Goal: Information Seeking & Learning: Learn about a topic

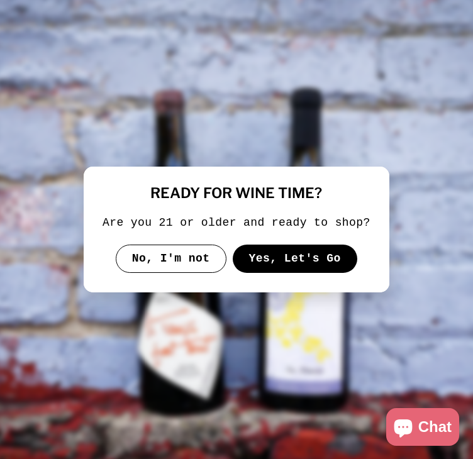
scroll to position [378, 0]
click at [312, 273] on div at bounding box center [237, 230] width 306 height 126
click at [310, 265] on button "Yes, Let's Go" at bounding box center [295, 259] width 125 height 29
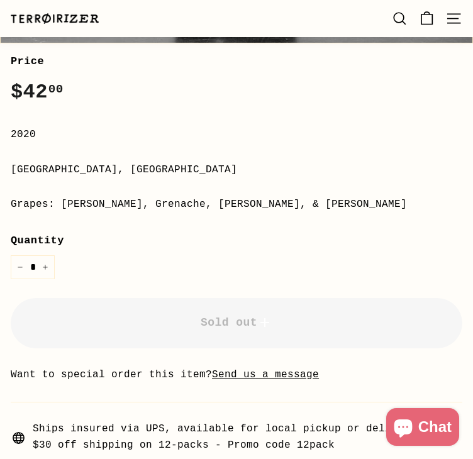
scroll to position [629, 0]
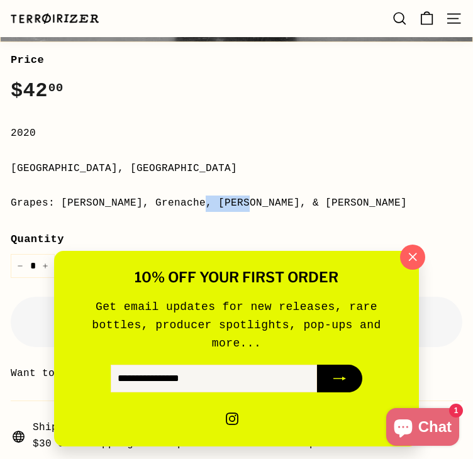
drag, startPoint x: 60, startPoint y: 186, endPoint x: 220, endPoint y: 192, distance: 159.3
click at [215, 196] on div "Grapes: [PERSON_NAME], Grenache, [PERSON_NAME], & [PERSON_NAME]" at bounding box center [237, 204] width 452 height 16
click at [416, 267] on icon "button" at bounding box center [412, 257] width 19 height 19
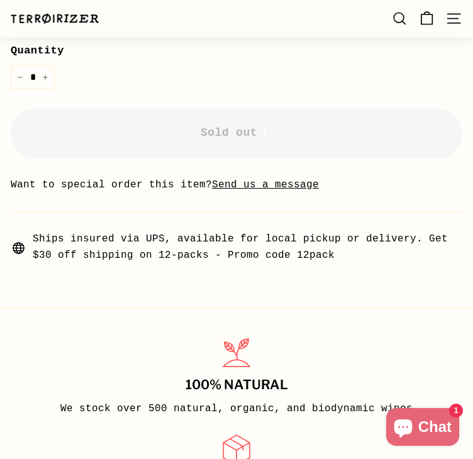
scroll to position [692, 0]
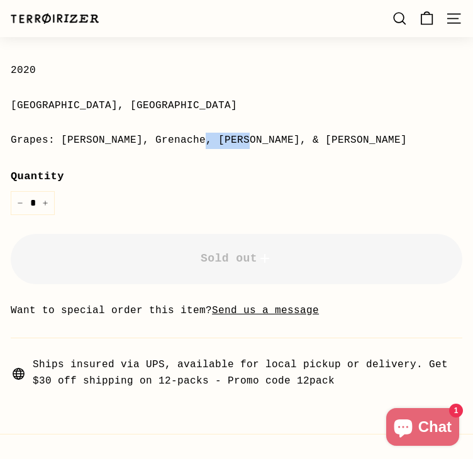
click at [98, 133] on div "Grapes: [PERSON_NAME], Grenache, [PERSON_NAME], & [PERSON_NAME]" at bounding box center [237, 141] width 452 height 16
drag, startPoint x: 58, startPoint y: 122, endPoint x: 279, endPoint y: 121, distance: 220.9
click at [279, 133] on div "Grapes: [PERSON_NAME], Grenache, [PERSON_NAME], & [PERSON_NAME]" at bounding box center [237, 141] width 452 height 16
drag, startPoint x: 280, startPoint y: 124, endPoint x: 232, endPoint y: 124, distance: 48.5
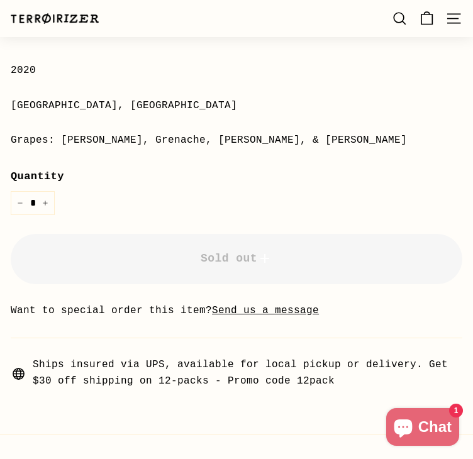
click at [232, 133] on div "Grapes: [PERSON_NAME], Grenache, [PERSON_NAME], & [PERSON_NAME]" at bounding box center [237, 141] width 452 height 16
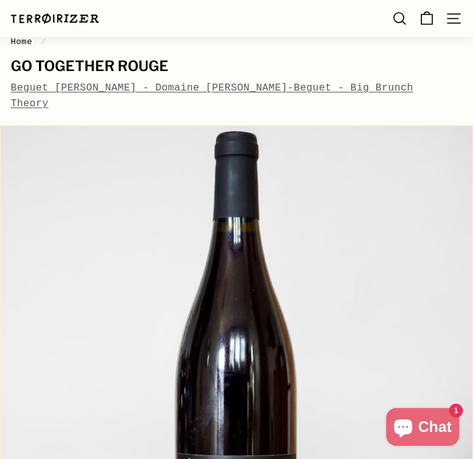
scroll to position [0, 0]
